Goal: Navigation & Orientation: Go to known website

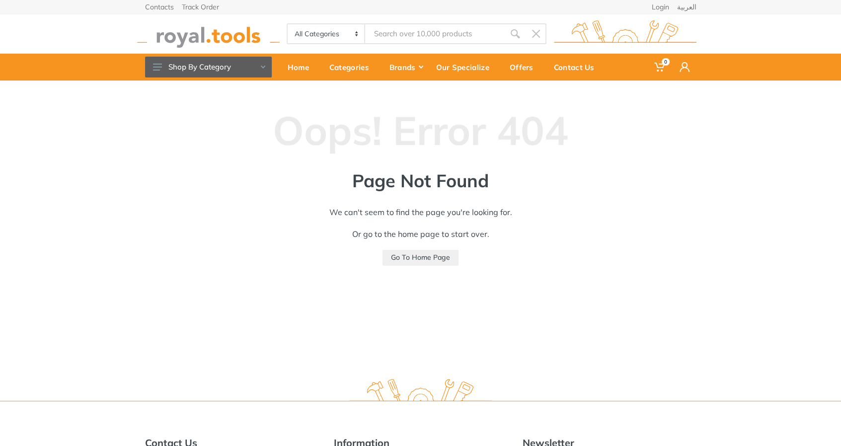
click at [177, 32] on img at bounding box center [208, 33] width 143 height 27
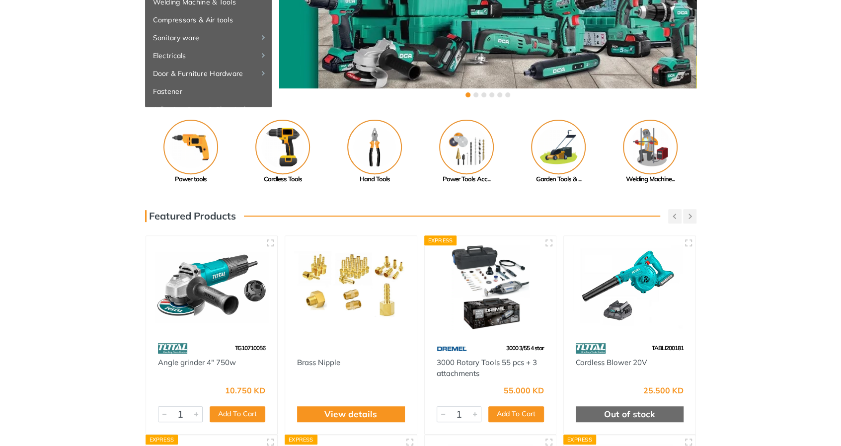
scroll to position [248, 0]
